Goal: Check status: Check status

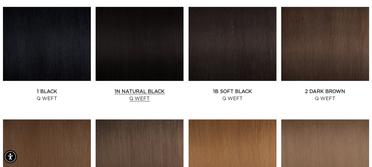
scroll to position [266, 0]
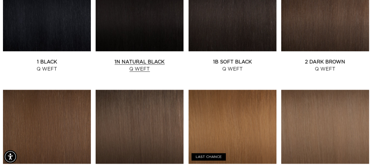
click at [125, 58] on link "1N Natural Black Q Weft" at bounding box center [140, 65] width 88 height 14
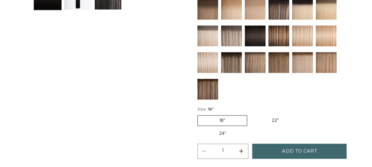
scroll to position [296, 0]
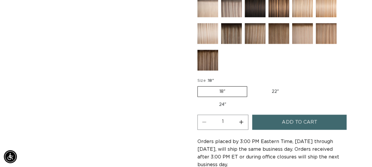
click at [271, 92] on label "22" Variant sold out or unavailable" at bounding box center [275, 91] width 50 height 10
click at [250, 85] on input "22" Variant sold out or unavailable" at bounding box center [250, 85] width 0 height 0
radio input "true"
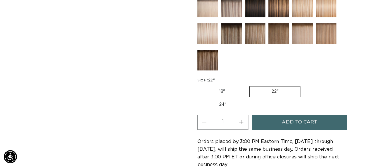
scroll to position [0, 330]
click at [239, 122] on button "Increase quantity for 1N Natural Black - Q Weft" at bounding box center [241, 122] width 13 height 15
type input "2"
click at [278, 119] on button "Add to cart" at bounding box center [299, 122] width 94 height 15
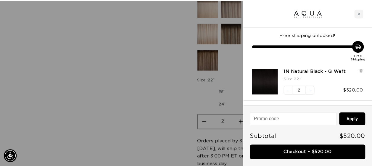
scroll to position [0, 0]
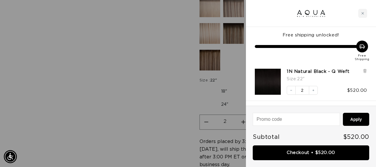
click at [120, 42] on div at bounding box center [188, 83] width 376 height 167
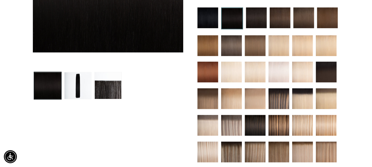
scroll to position [0, 330]
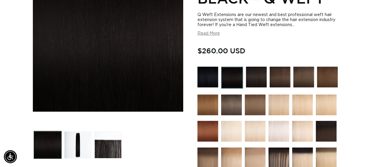
click at [255, 72] on img at bounding box center [256, 77] width 21 height 21
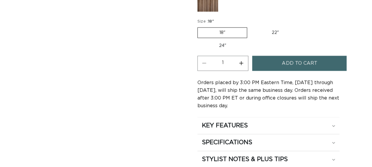
scroll to position [355, 0]
click at [273, 30] on label "22" Variant sold out or unavailable" at bounding box center [275, 32] width 50 height 10
click at [250, 26] on input "22" Variant sold out or unavailable" at bounding box center [250, 26] width 0 height 0
radio input "true"
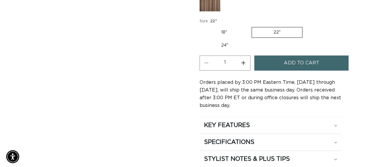
scroll to position [0, 330]
click at [295, 62] on span "Add to cart" at bounding box center [299, 62] width 35 height 15
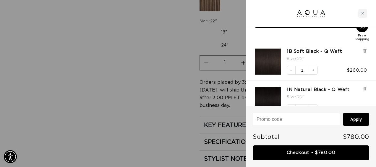
scroll to position [33, 0]
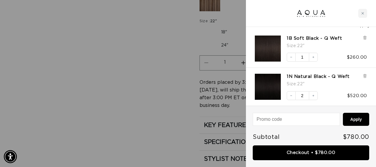
click at [314, 151] on link "Checkout • $780.00" at bounding box center [311, 152] width 117 height 15
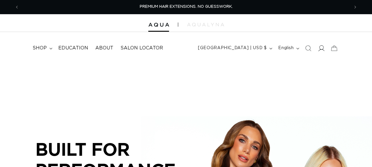
click at [322, 50] on icon at bounding box center [321, 48] width 6 height 6
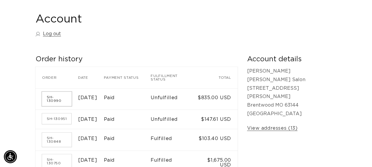
scroll to position [0, 330]
click at [62, 97] on link "SH-130990" at bounding box center [57, 99] width 30 height 14
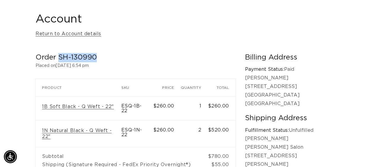
drag, startPoint x: 99, startPoint y: 57, endPoint x: 58, endPoint y: 59, distance: 40.3
click at [58, 59] on h2 "Order SH-130990" at bounding box center [136, 57] width 200 height 9
drag, startPoint x: 58, startPoint y: 59, endPoint x: 65, endPoint y: 56, distance: 6.9
copy h2 "SH-130990"
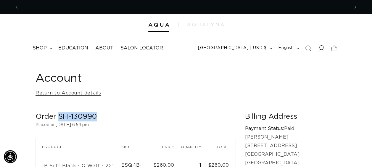
scroll to position [0, 660]
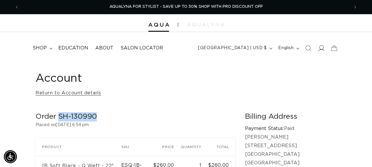
click at [322, 47] on icon at bounding box center [321, 48] width 6 height 6
